Goal: Task Accomplishment & Management: Manage account settings

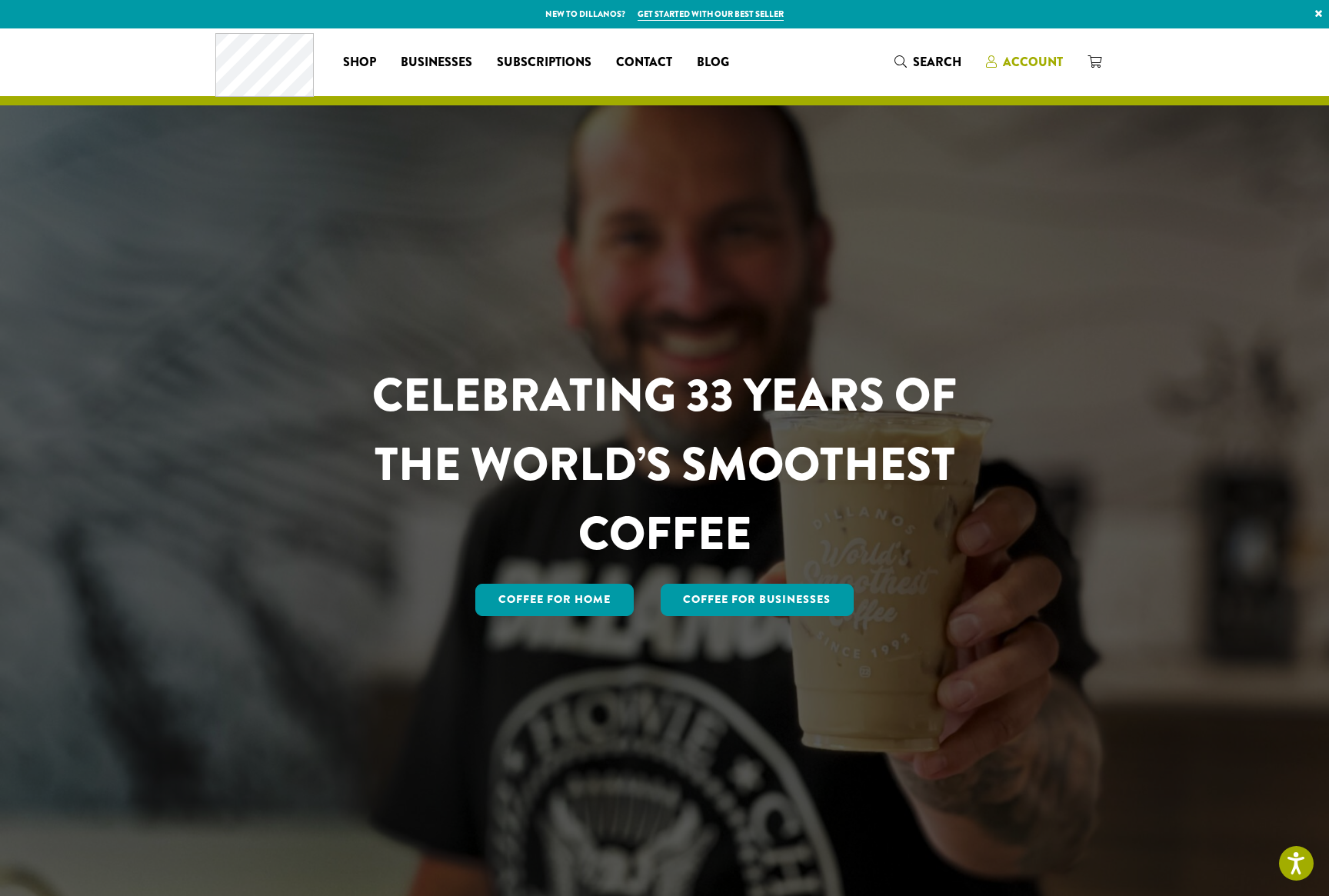
click at [1017, 70] on span "Account" at bounding box center [1032, 62] width 60 height 18
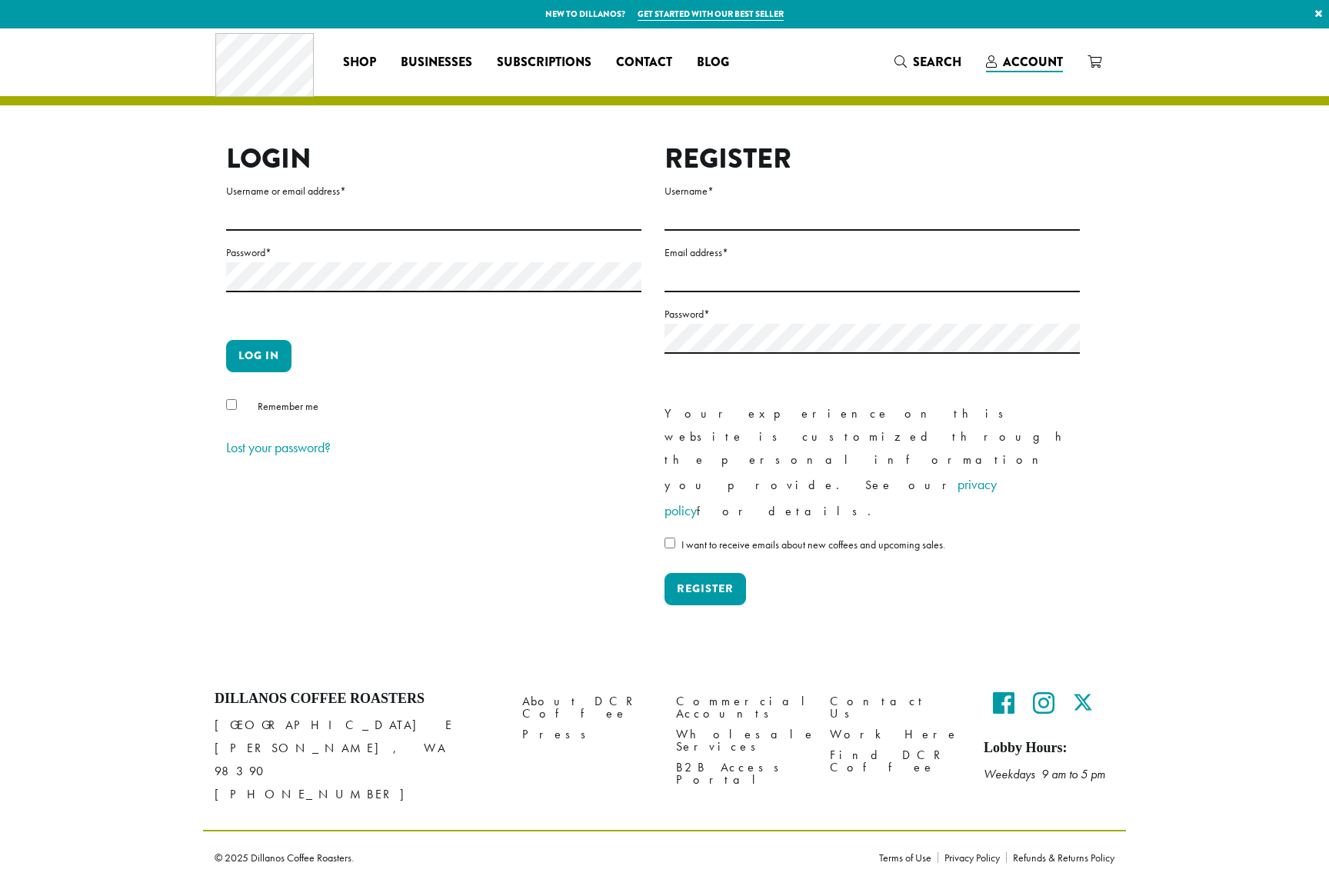
click at [341, 231] on form "Username or email address * Password * Log in Remember me Lost your password?" at bounding box center [434, 321] width 415 height 280
click at [337, 215] on input "Username or email address *" at bounding box center [434, 215] width 415 height 30
type input "**********"
click at [260, 359] on button "Log in" at bounding box center [259, 356] width 65 height 33
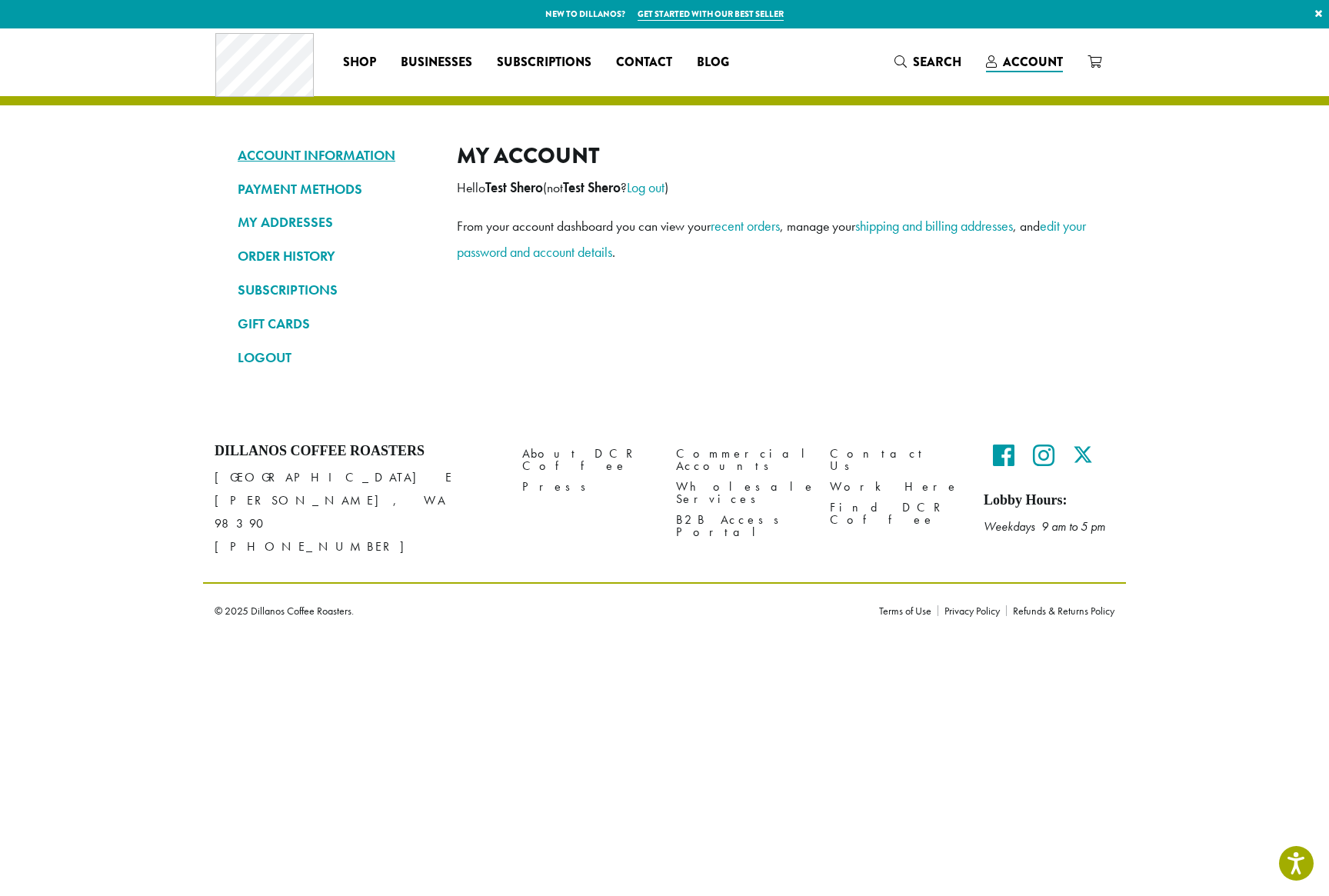
click at [337, 156] on link "ACCOUNT INFORMATION" at bounding box center [335, 156] width 196 height 26
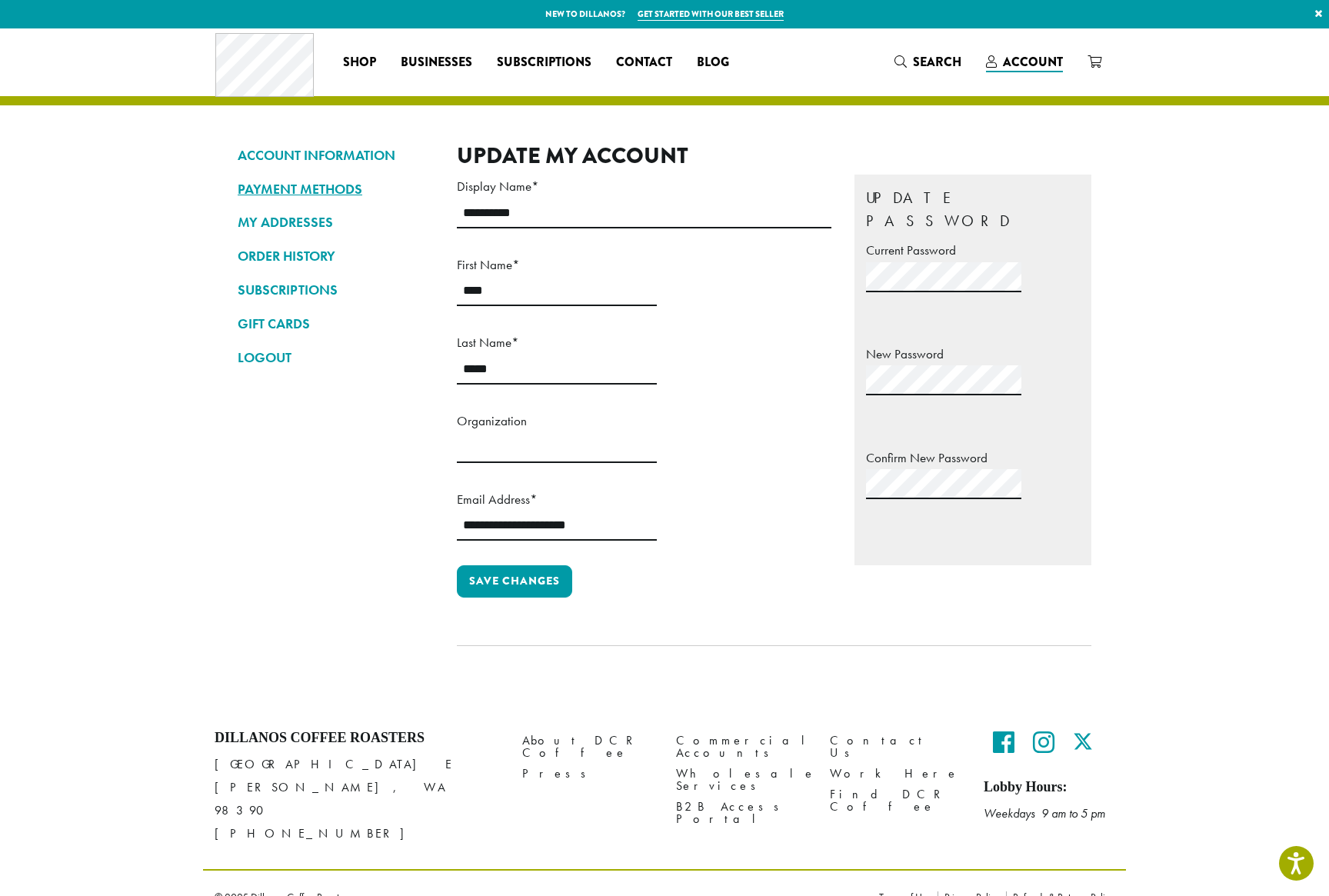
click at [337, 187] on link "PAYMENT METHODS" at bounding box center [335, 189] width 196 height 26
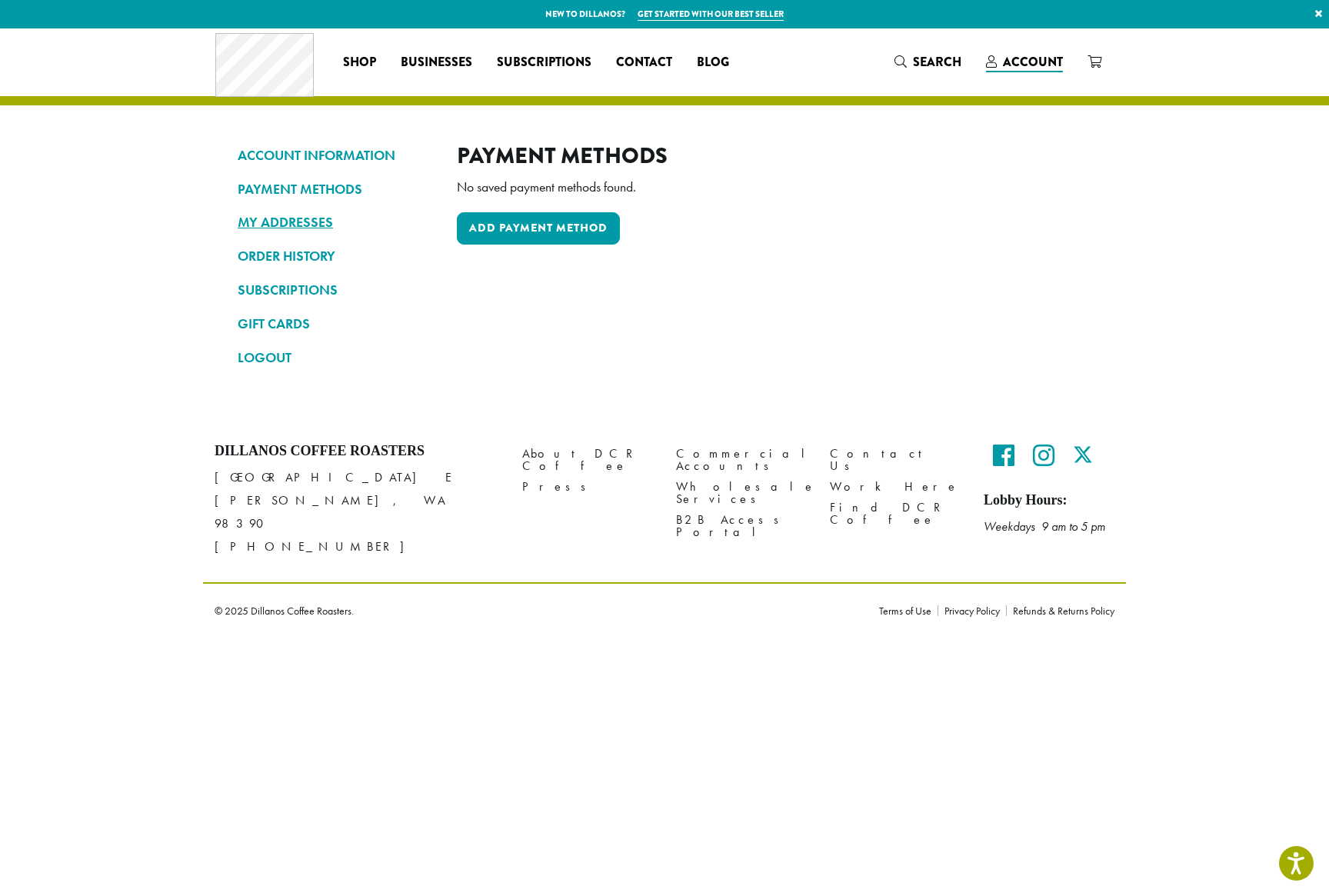
click at [306, 229] on link "MY ADDRESSES" at bounding box center [335, 222] width 196 height 26
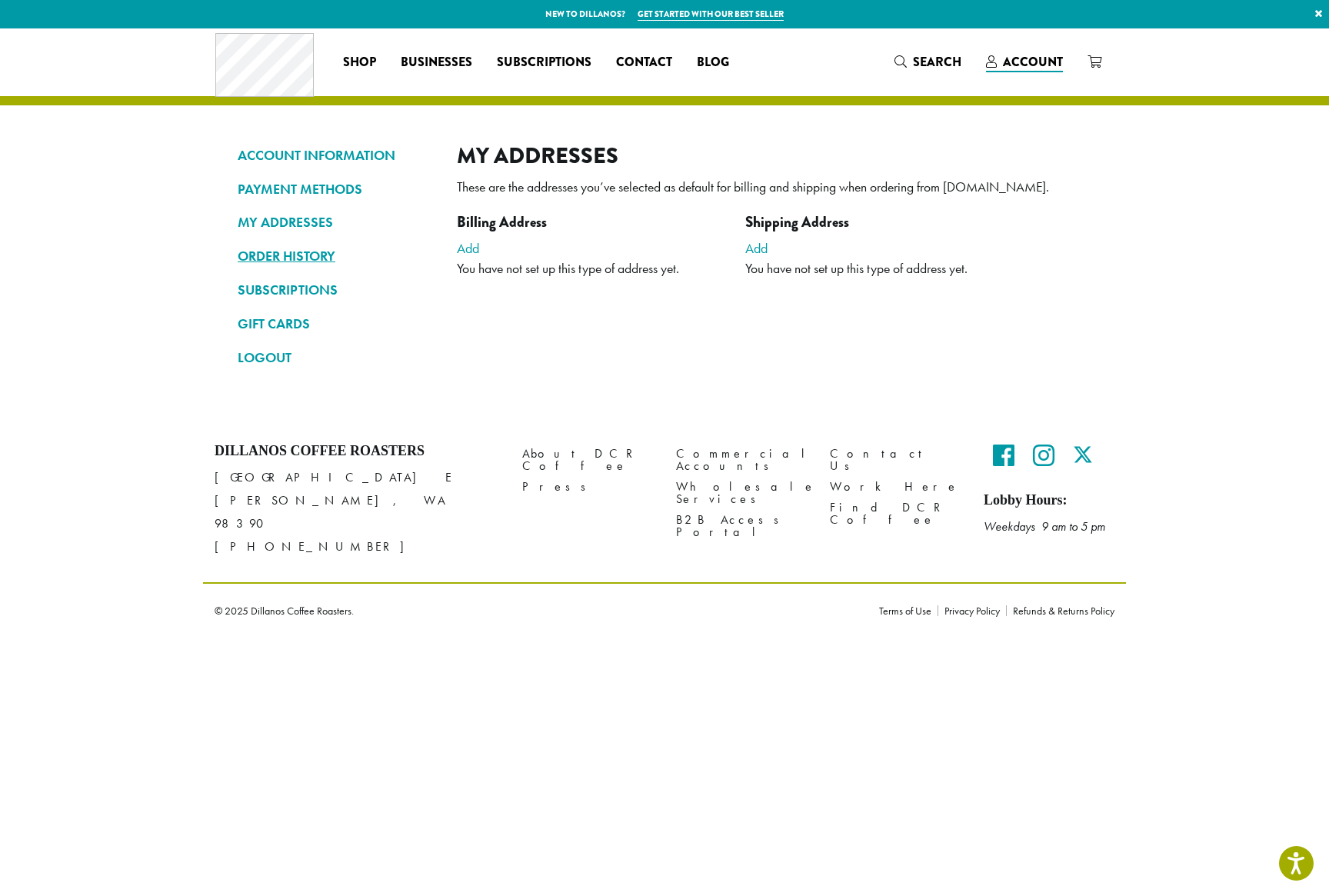
click at [300, 261] on link "ORDER HISTORY" at bounding box center [335, 256] width 196 height 26
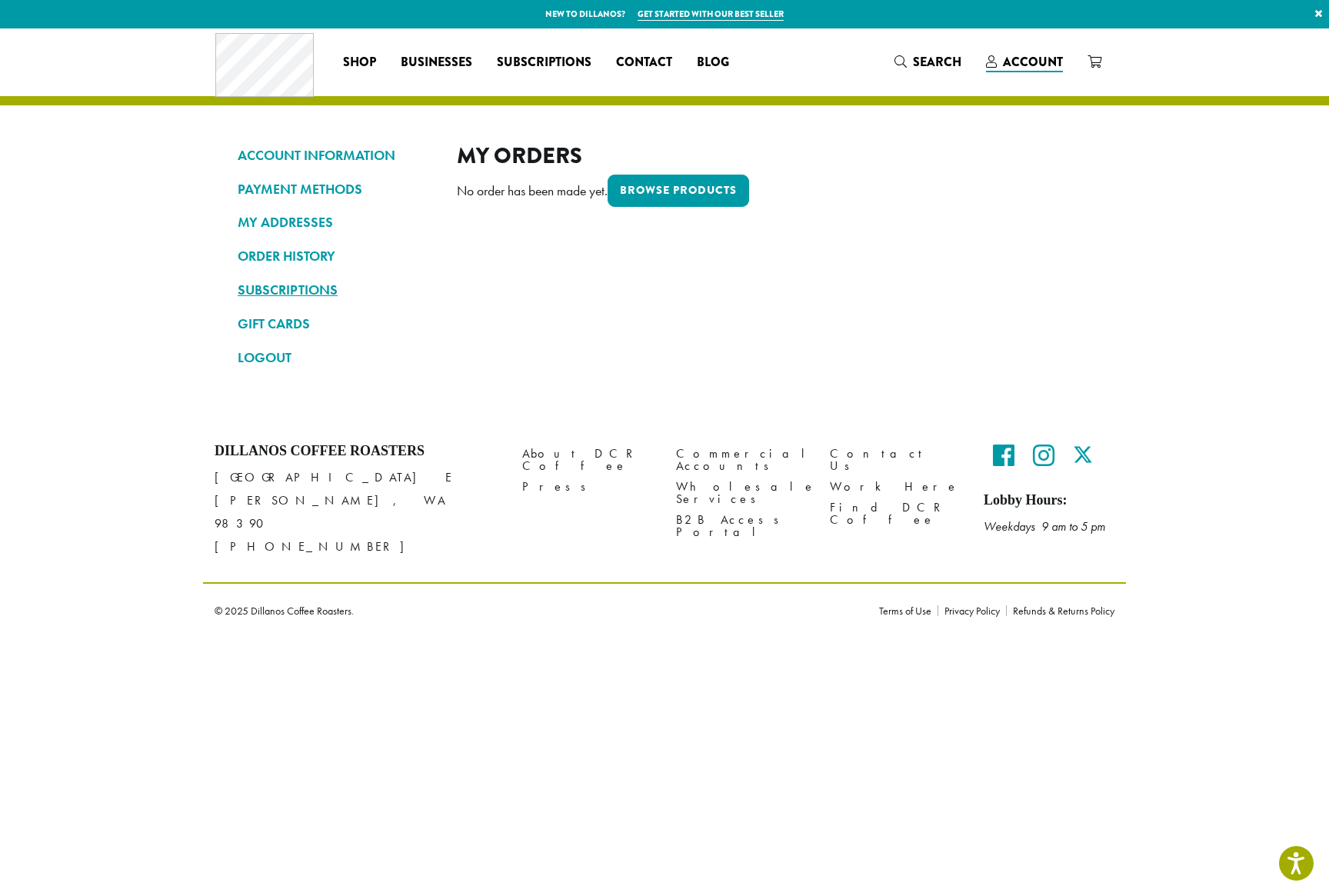
click at [289, 292] on link "SUBSCRIPTIONS" at bounding box center [335, 290] width 196 height 26
click at [294, 323] on link "GIFT CARDS" at bounding box center [335, 324] width 196 height 26
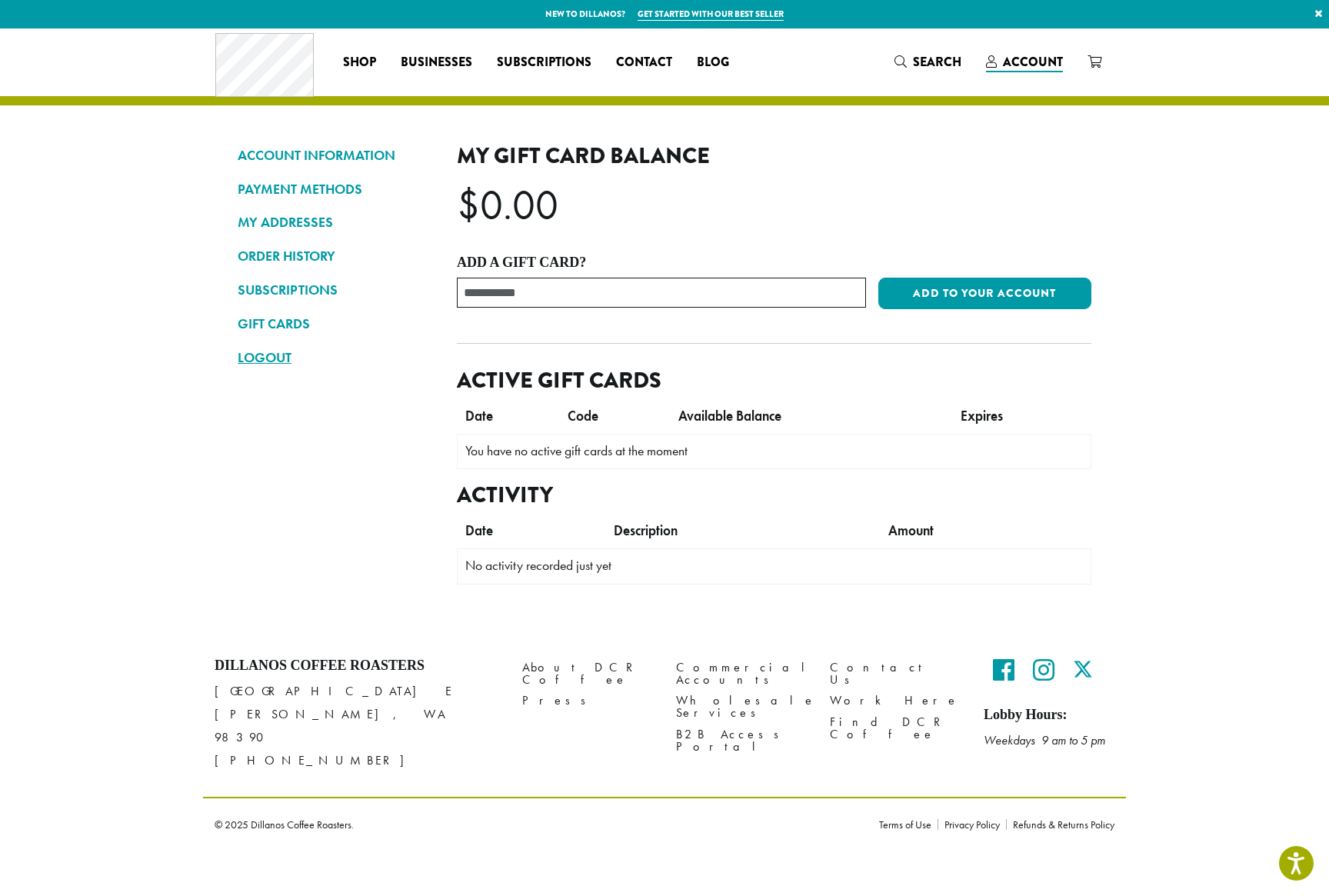
click at [265, 359] on link "LOGOUT" at bounding box center [335, 358] width 196 height 26
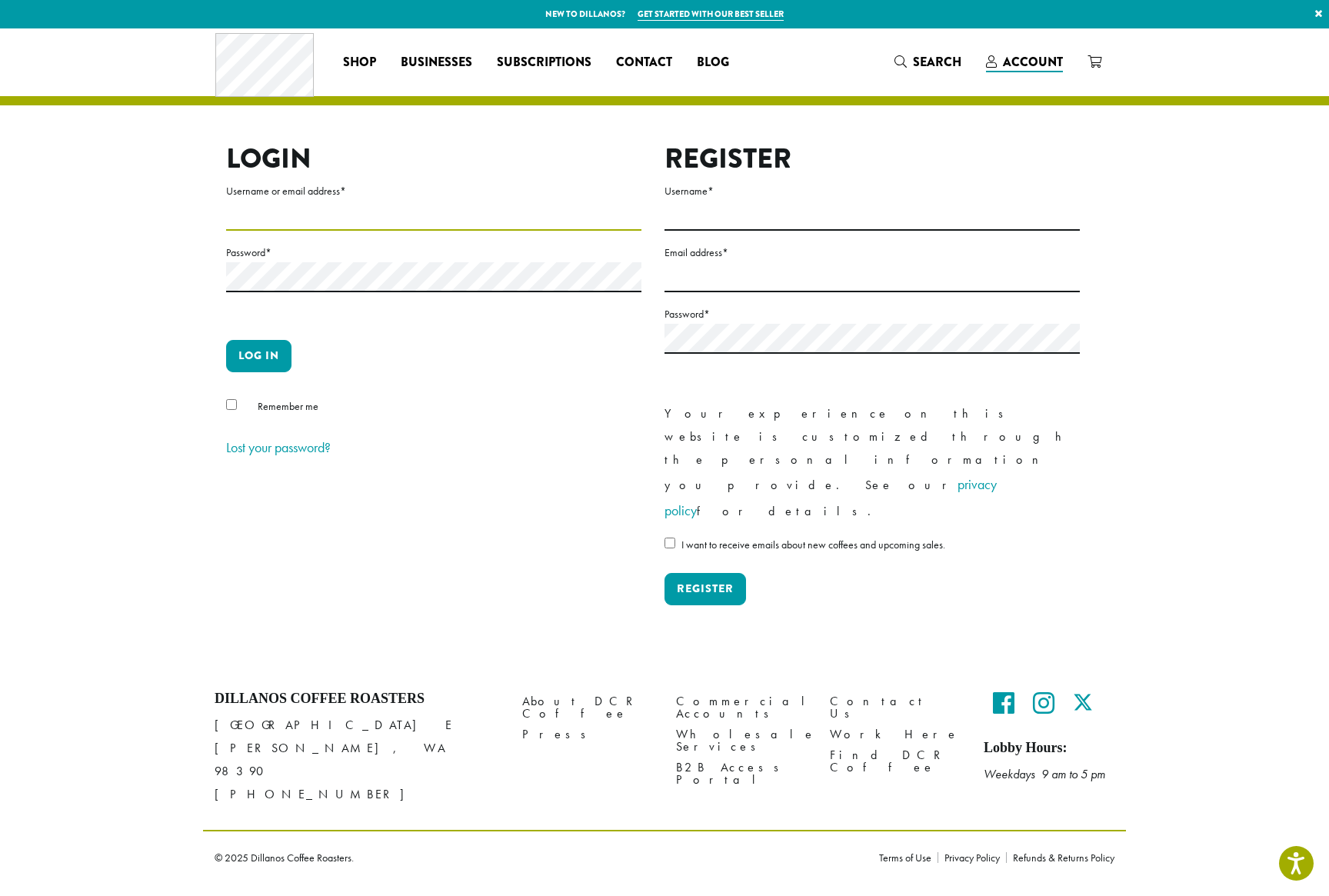
click at [378, 227] on input "Username or email address *" at bounding box center [434, 215] width 415 height 30
type input "**********"
drag, startPoint x: 252, startPoint y: 366, endPoint x: 383, endPoint y: 374, distance: 131.2
click at [252, 366] on button "Log in" at bounding box center [259, 356] width 65 height 33
